Goal: Task Accomplishment & Management: Manage account settings

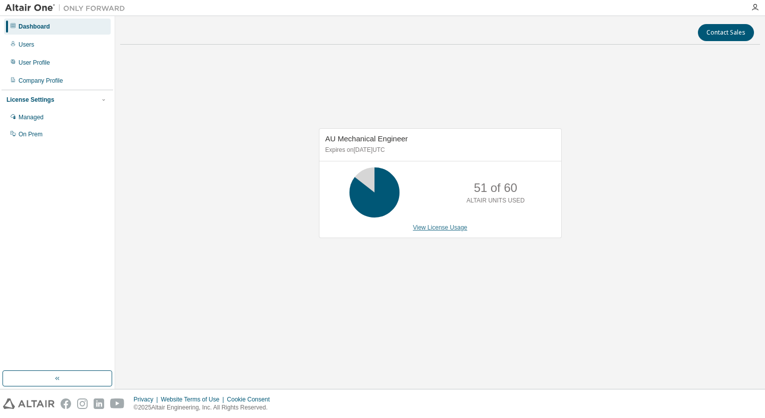
click at [439, 225] on link "View License Usage" at bounding box center [440, 227] width 55 height 7
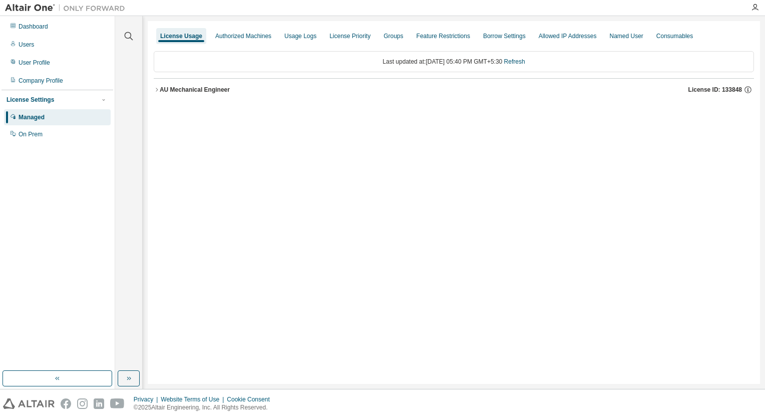
click at [157, 89] on icon "button" at bounding box center [157, 90] width 2 height 4
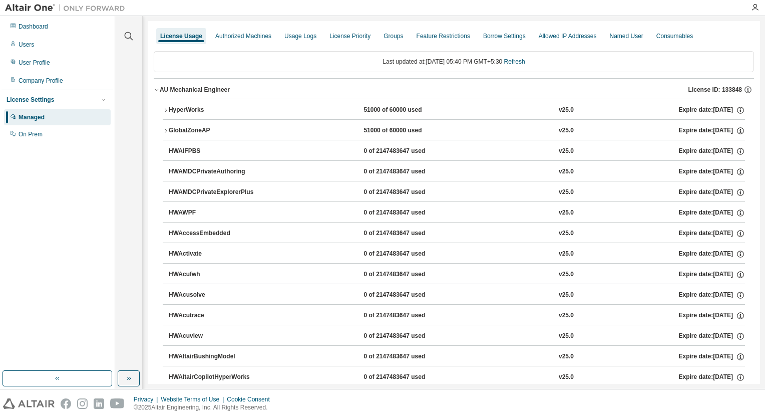
click at [166, 110] on icon "button" at bounding box center [166, 110] width 6 height 6
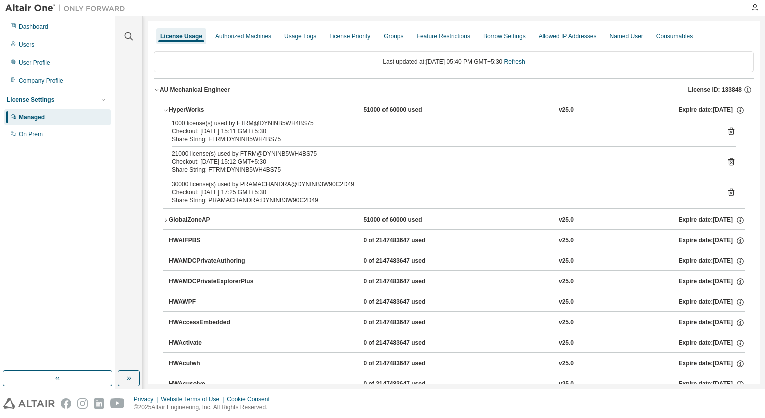
click at [727, 191] on icon at bounding box center [731, 192] width 9 height 9
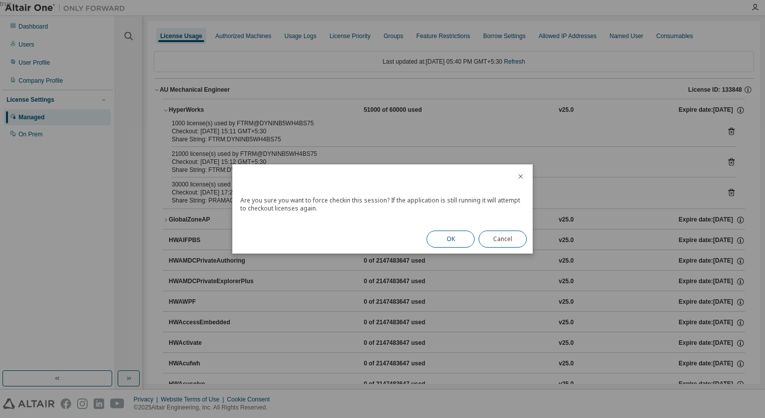
click at [446, 237] on button "OK" at bounding box center [451, 238] width 48 height 17
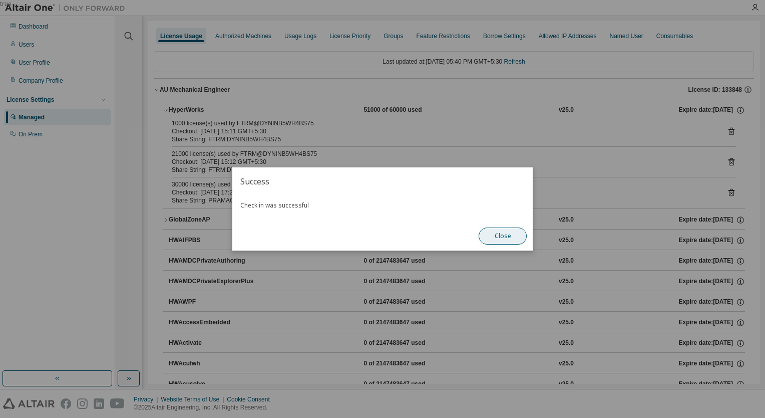
click at [514, 239] on button "Close" at bounding box center [503, 235] width 48 height 17
